Goal: Transaction & Acquisition: Purchase product/service

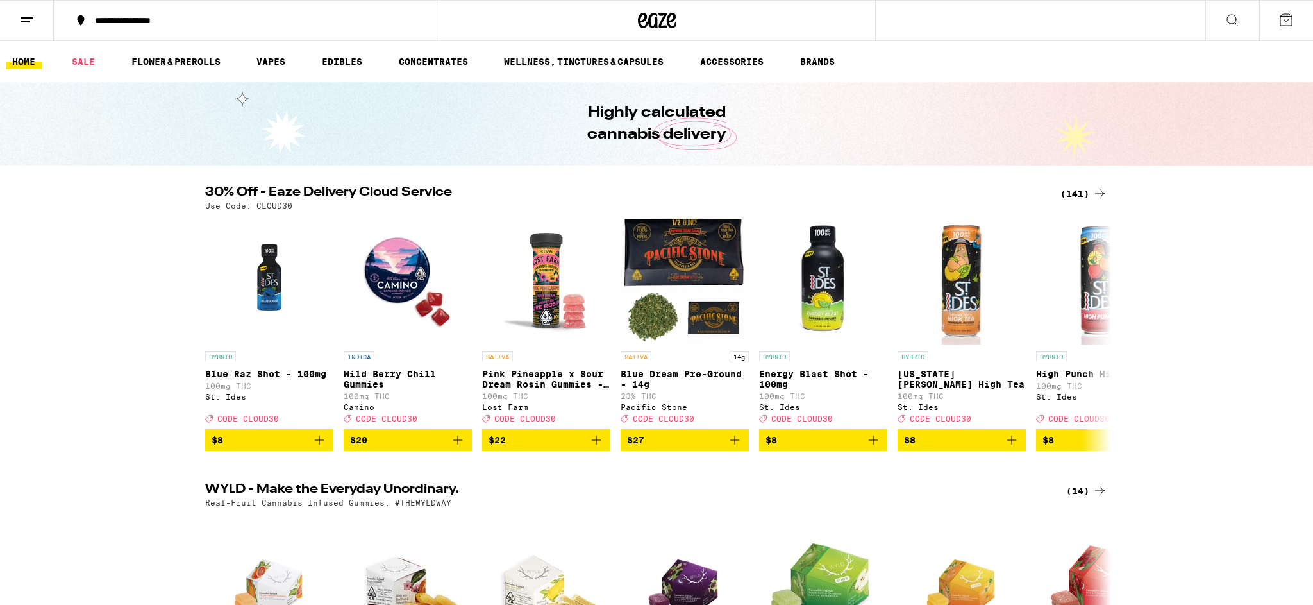
click at [1223, 12] on button at bounding box center [1232, 21] width 54 height 40
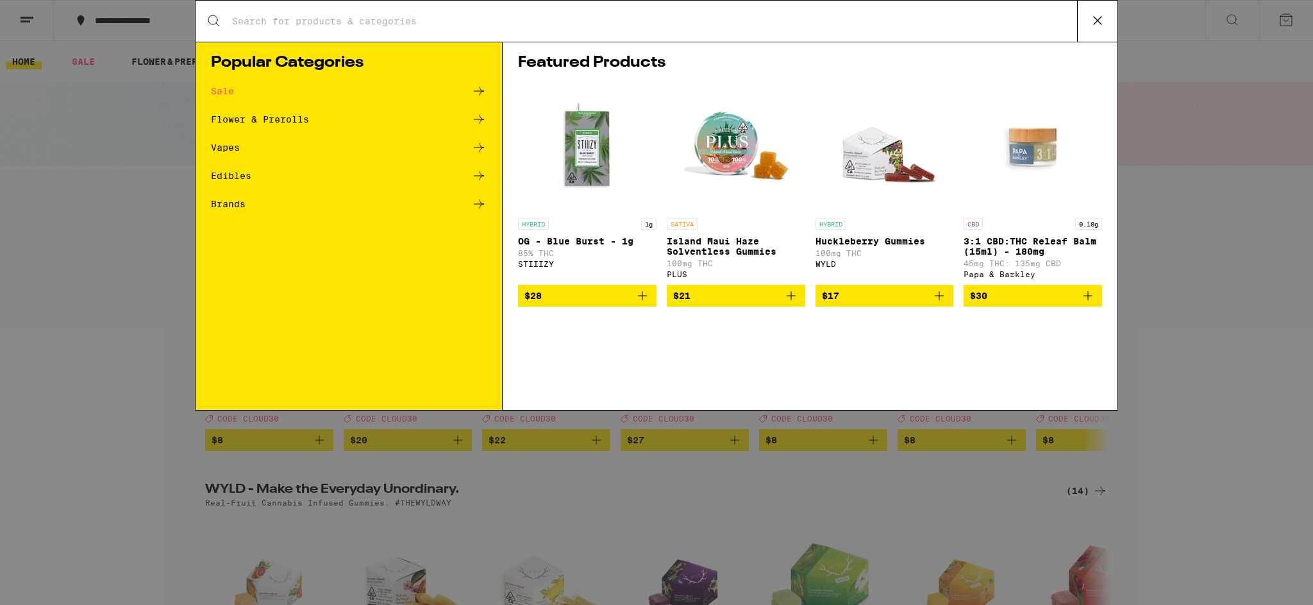
click at [389, 19] on input "Search for Products" at bounding box center [654, 21] width 846 height 12
type input "garlic starship"
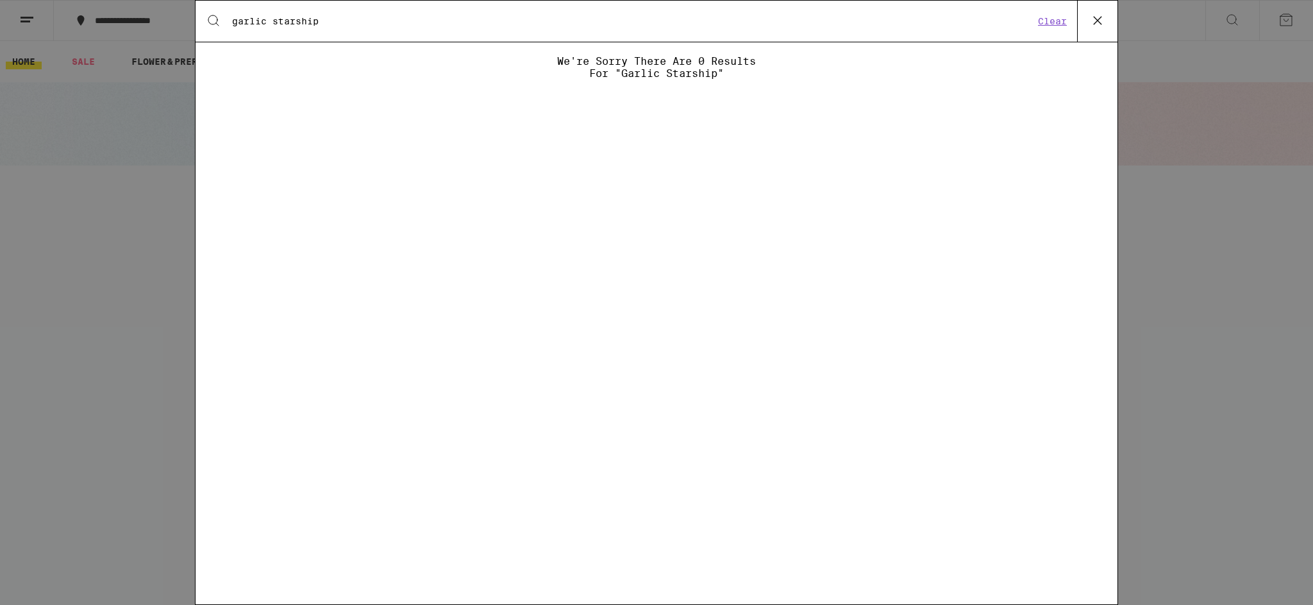
click at [51, 256] on div "Search for Products garlic starship Clear We're sorry there are 0 results for "…" at bounding box center [656, 302] width 1313 height 605
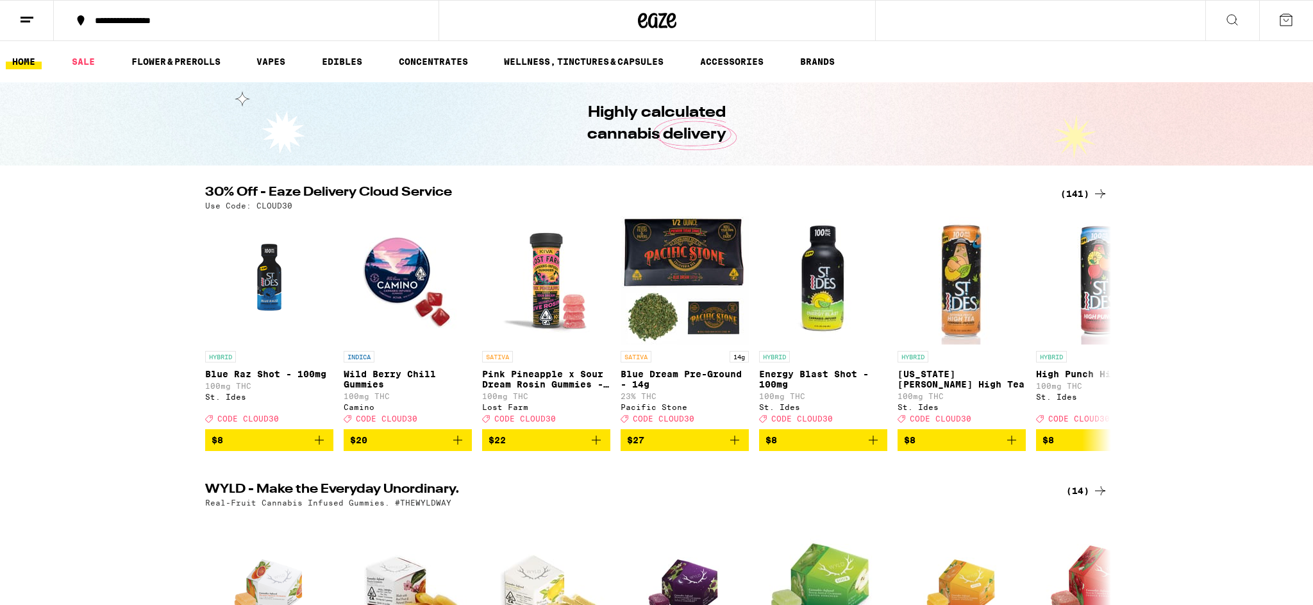
click at [1235, 17] on icon at bounding box center [1232, 19] width 15 height 15
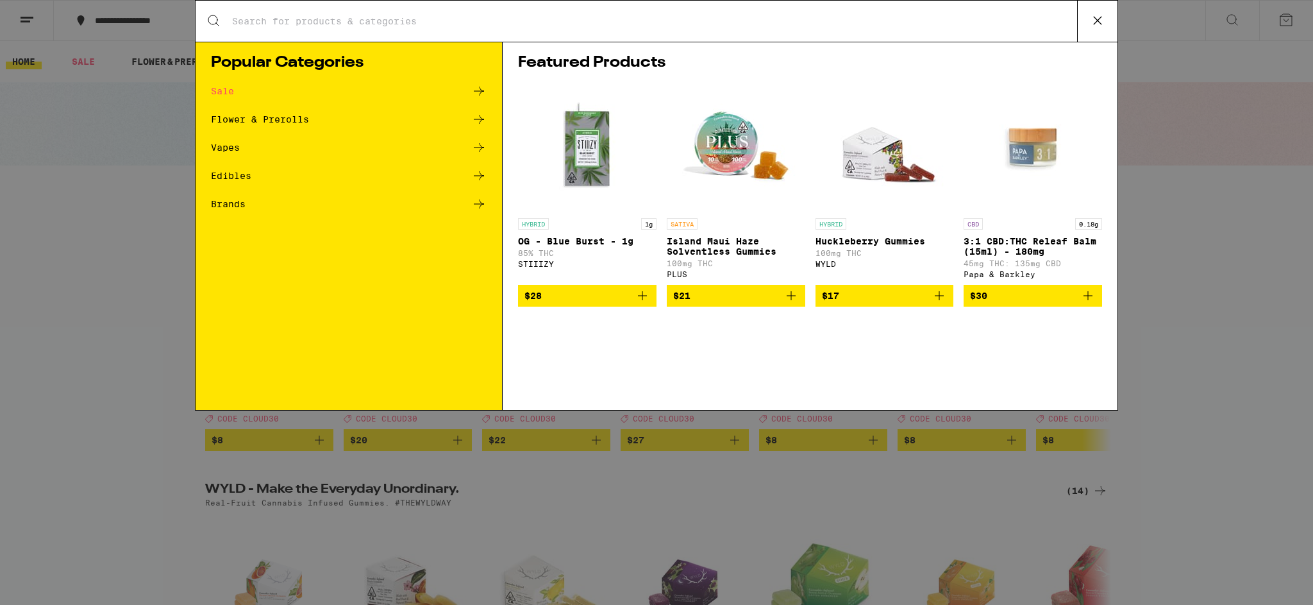
click at [415, 19] on input "Search for Products" at bounding box center [654, 21] width 846 height 12
type input "garlic starship"
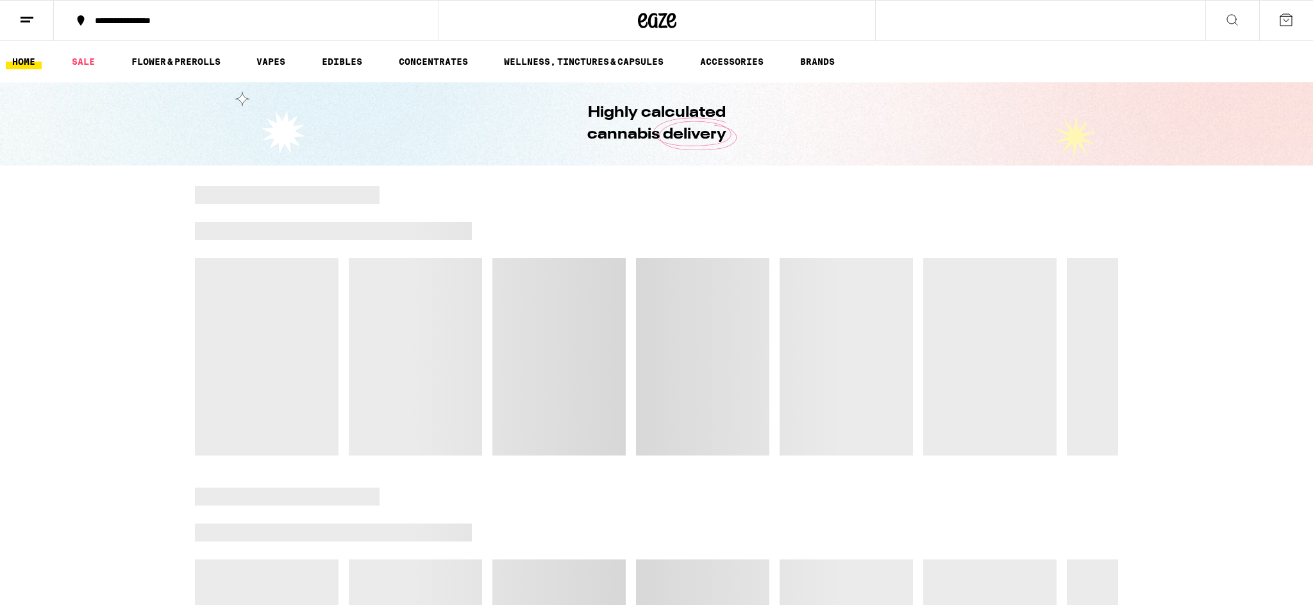
click at [1231, 21] on icon at bounding box center [1232, 19] width 15 height 15
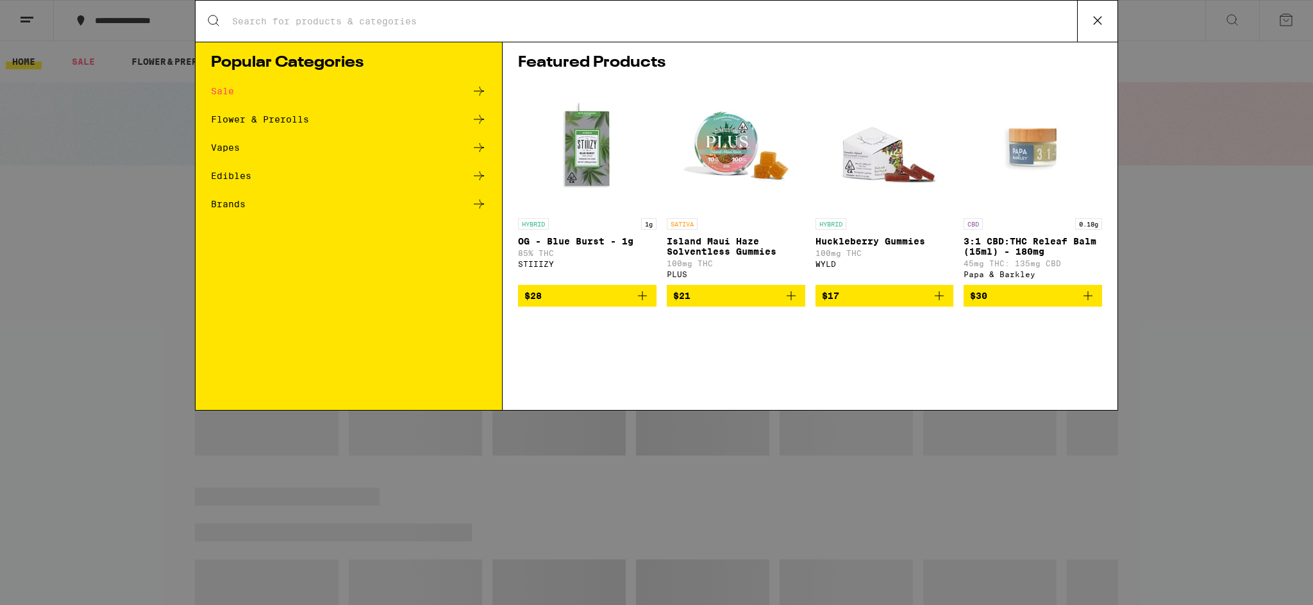
click at [428, 24] on input "Search for Products" at bounding box center [654, 21] width 846 height 12
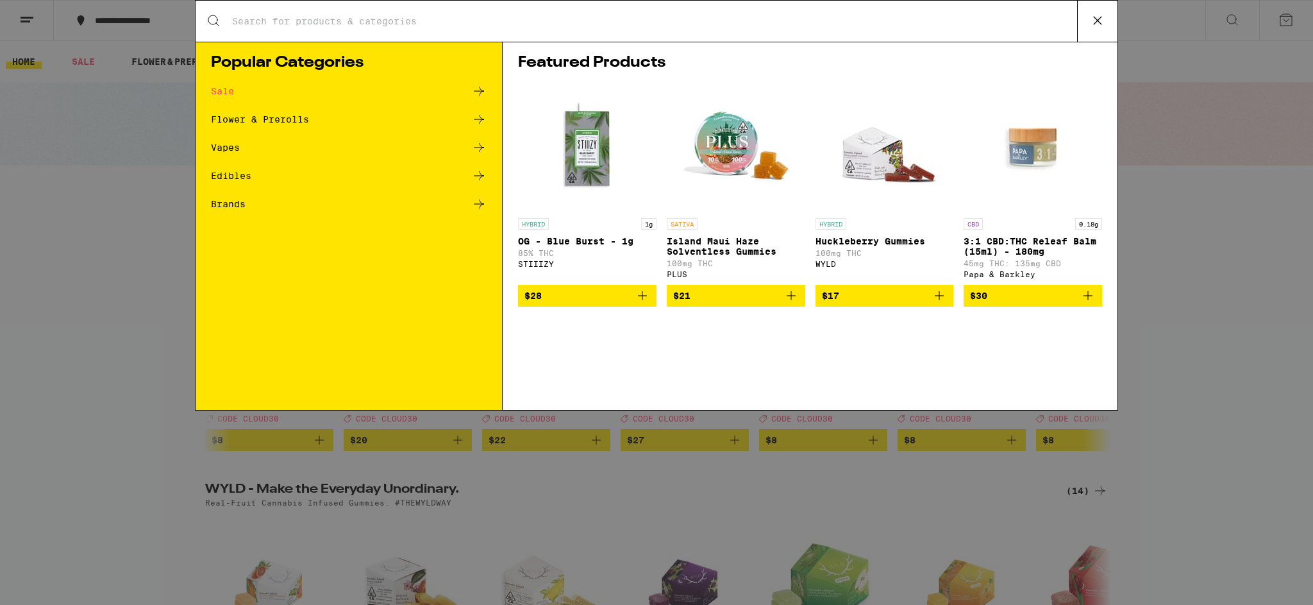
type input "garlic starship"
